Goal: Check status: Check status

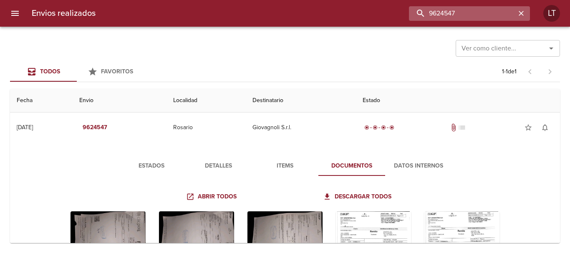
click at [480, 13] on input "9624547" at bounding box center [462, 13] width 107 height 15
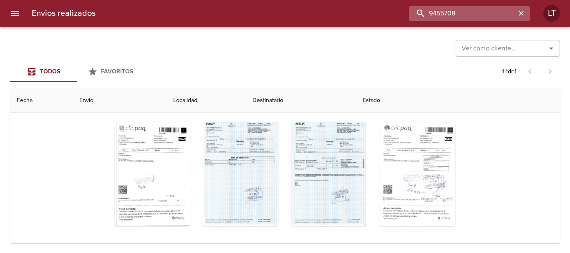
type input "9455708"
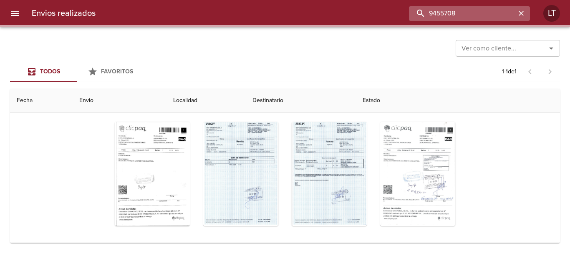
scroll to position [0, 0]
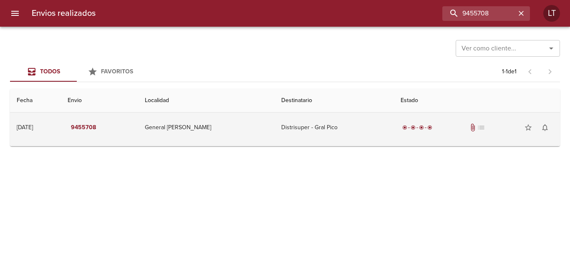
click at [348, 131] on td "Distrisuper - Gral Pico" at bounding box center [333, 128] width 119 height 30
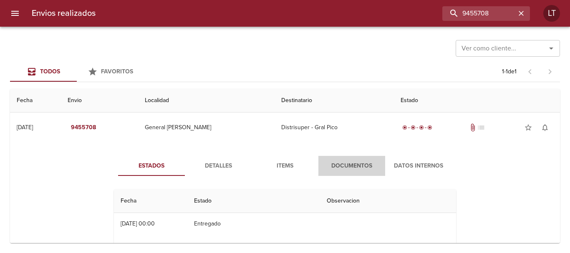
click at [343, 163] on span "Documentos" at bounding box center [351, 166] width 57 height 10
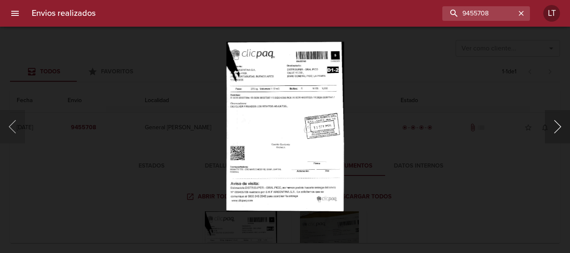
click at [553, 124] on button "Siguiente" at bounding box center [557, 126] width 25 height 33
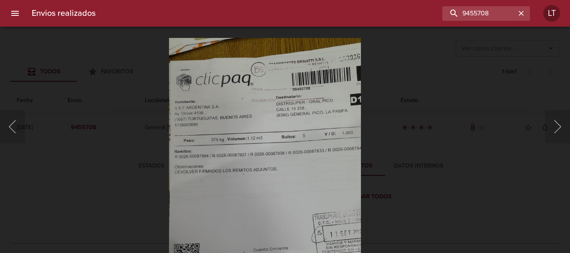
click at [309, 156] on img "Lightbox" at bounding box center [265, 208] width 192 height 341
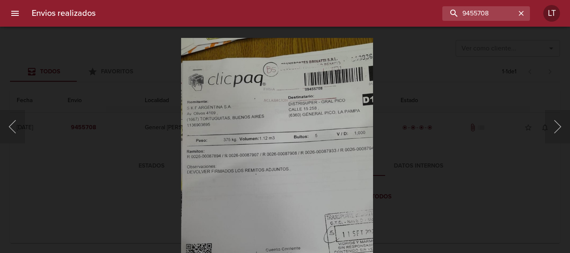
click at [478, 155] on div "Lightbox" at bounding box center [285, 126] width 570 height 253
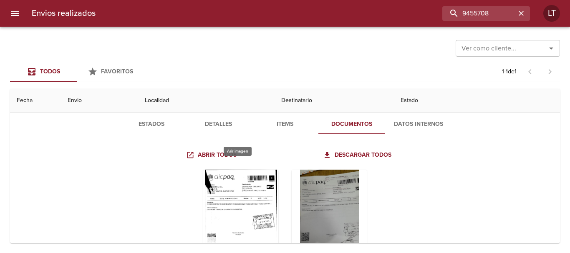
scroll to position [96, 0]
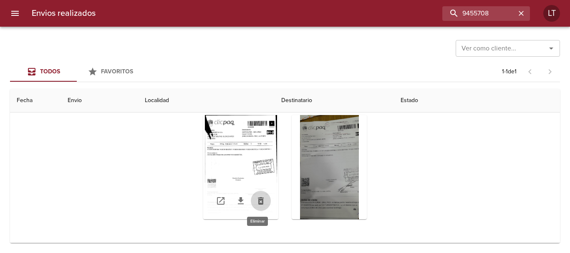
click at [258, 202] on icon "Tabla de envíos del cliente" at bounding box center [261, 201] width 6 height 8
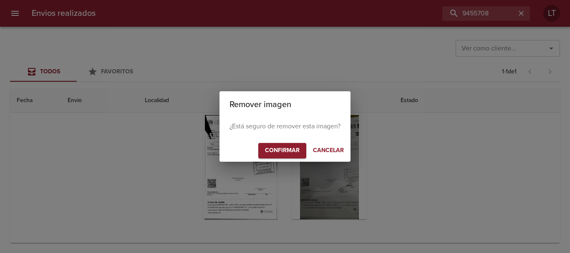
click at [281, 147] on span "Confirmar" at bounding box center [282, 151] width 35 height 10
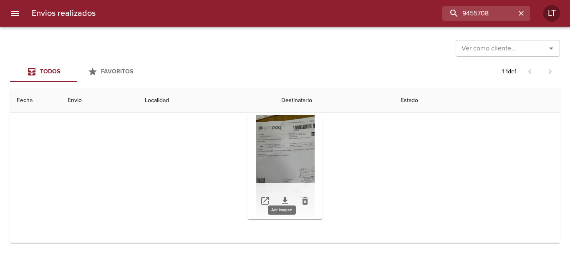
scroll to position [0, 0]
click at [288, 142] on div "Tabla de envíos del cliente" at bounding box center [284, 167] width 75 height 104
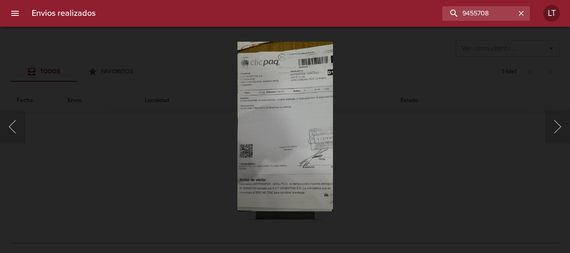
click at [418, 140] on div "Lightbox" at bounding box center [285, 126] width 570 height 253
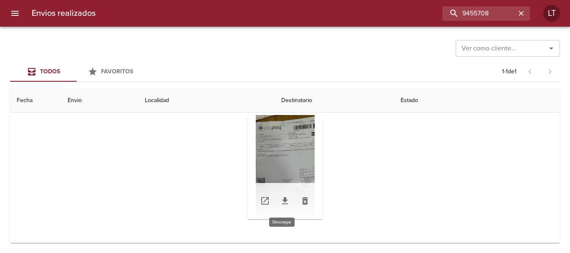
click at [284, 208] on link "Tabla de envíos del cliente" at bounding box center [285, 201] width 20 height 20
click at [302, 209] on button "Tabla de envíos del cliente" at bounding box center [305, 201] width 20 height 20
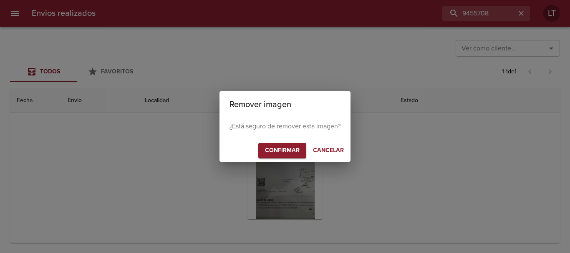
click at [286, 151] on span "Confirmar" at bounding box center [282, 151] width 35 height 10
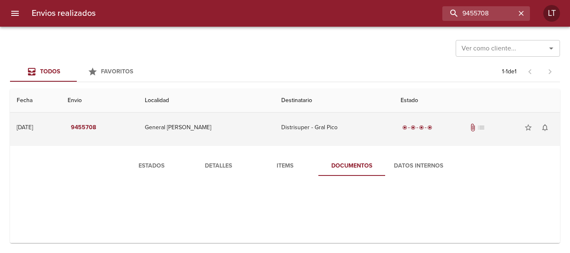
click at [355, 136] on td "Distrisuper - Gral Pico" at bounding box center [333, 128] width 119 height 30
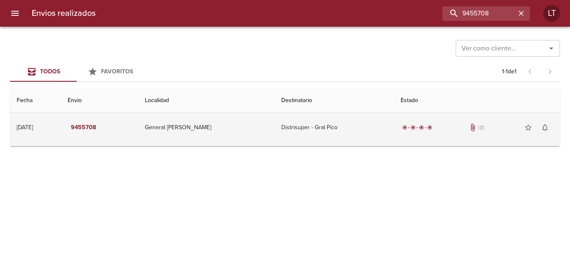
click at [138, 121] on td "9455708" at bounding box center [99, 128] width 77 height 30
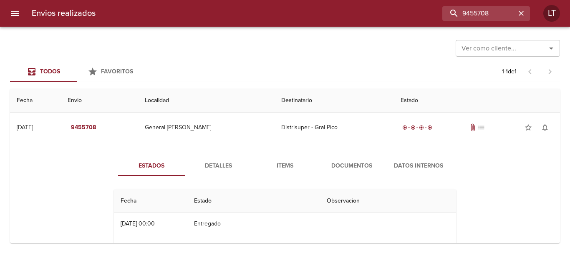
click at [351, 166] on span "Documentos" at bounding box center [351, 166] width 57 height 10
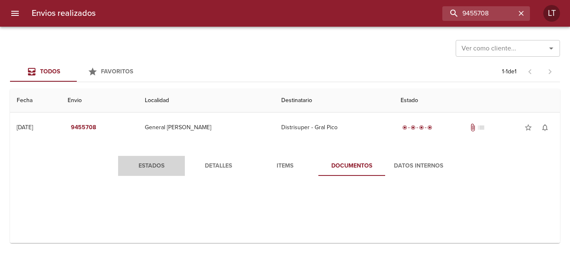
click at [137, 173] on button "Estados" at bounding box center [151, 166] width 67 height 20
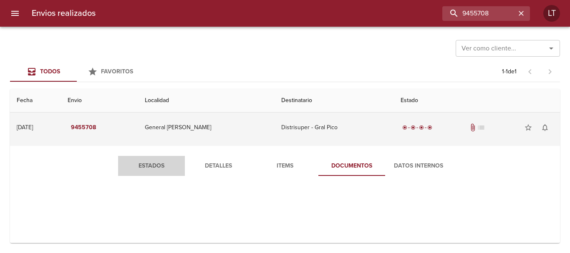
click at [138, 134] on td "9455708" at bounding box center [99, 128] width 77 height 30
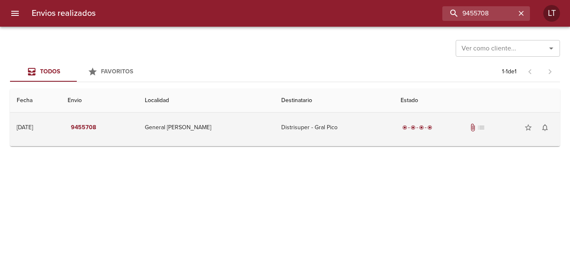
click at [138, 134] on td "9455708" at bounding box center [99, 128] width 77 height 30
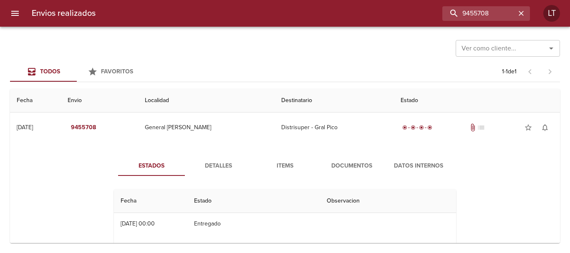
click at [213, 167] on span "Detalles" at bounding box center [218, 166] width 57 height 10
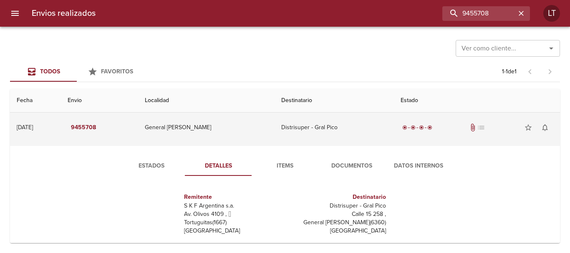
click at [174, 133] on td "General [PERSON_NAME]" at bounding box center [206, 128] width 136 height 30
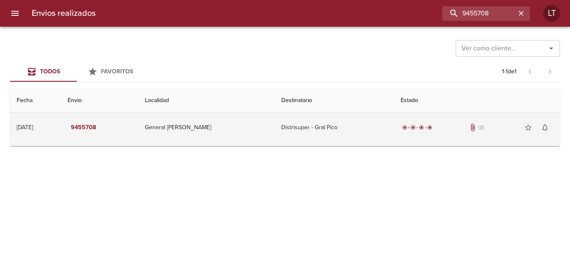
click at [174, 133] on td "General [PERSON_NAME]" at bounding box center [206, 128] width 136 height 30
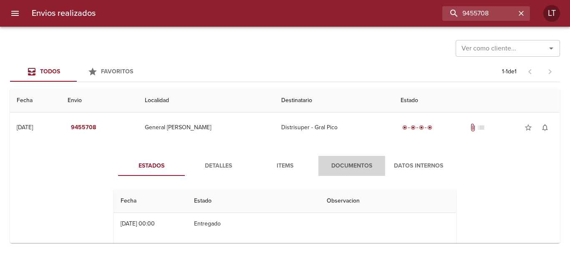
click at [357, 169] on span "Documentos" at bounding box center [351, 166] width 57 height 10
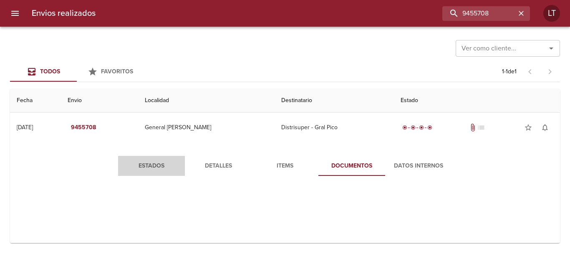
click at [138, 164] on span "Estados" at bounding box center [151, 166] width 57 height 10
